Goal: Task Accomplishment & Management: Manage account settings

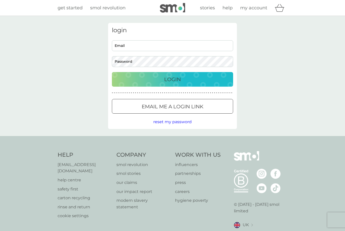
click at [126, 46] on input "Email" at bounding box center [172, 45] width 121 height 11
type input "a-goodwin@outlook.com"
click at [172, 79] on button "Login" at bounding box center [172, 79] width 121 height 15
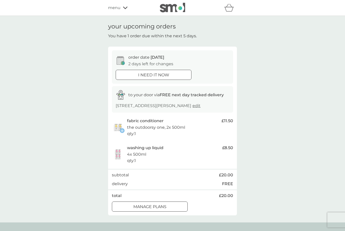
click at [126, 210] on div "manage plans" at bounding box center [149, 207] width 75 height 7
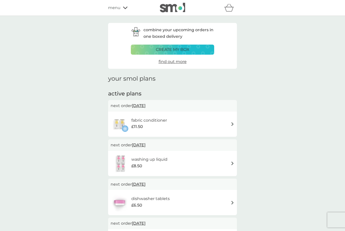
click at [227, 127] on div "fabric conditioner £11.50" at bounding box center [173, 125] width 124 height 18
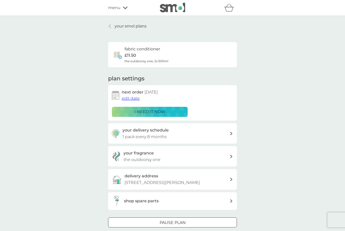
click at [132, 98] on span "edit date" at bounding box center [131, 98] width 18 height 5
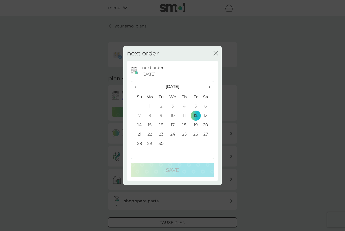
click at [210, 84] on span "›" at bounding box center [207, 87] width 5 height 11
click at [208, 87] on span "›" at bounding box center [207, 87] width 5 height 11
click at [203, 110] on td "1" at bounding box center [207, 106] width 13 height 9
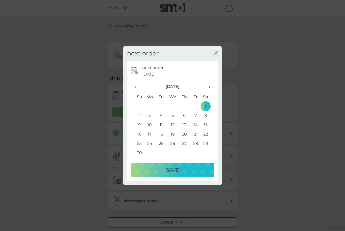
click at [195, 169] on div "Save" at bounding box center [172, 170] width 73 height 8
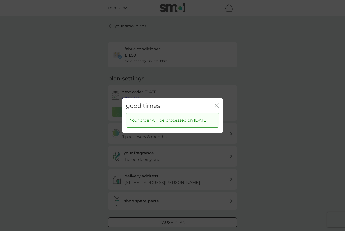
click at [214, 99] on div "good times close" at bounding box center [172, 105] width 101 height 15
click at [214, 103] on icon "close" at bounding box center [216, 105] width 5 height 5
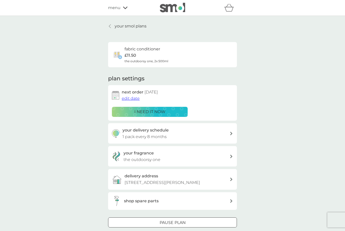
click at [114, 26] on link "your smol plans" at bounding box center [127, 26] width 38 height 7
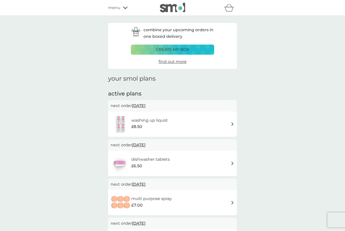
click at [217, 123] on div "washing up liquid £8.50" at bounding box center [173, 125] width 124 height 18
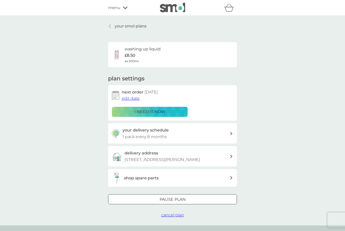
click at [131, 97] on span "edit date" at bounding box center [131, 98] width 18 height 5
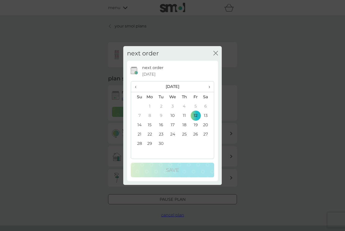
click at [207, 86] on span "›" at bounding box center [207, 87] width 5 height 11
click at [211, 87] on th "›" at bounding box center [207, 87] width 13 height 11
click at [205, 103] on td "1" at bounding box center [207, 106] width 13 height 9
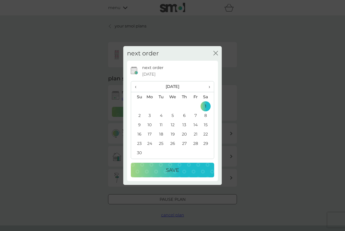
click at [176, 175] on button "Save" at bounding box center [172, 170] width 83 height 15
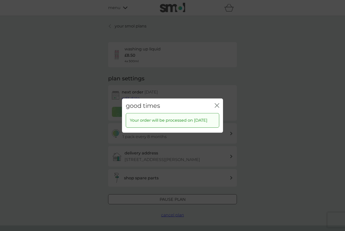
click at [215, 103] on icon "close" at bounding box center [216, 105] width 5 height 5
